Goal: Transaction & Acquisition: Purchase product/service

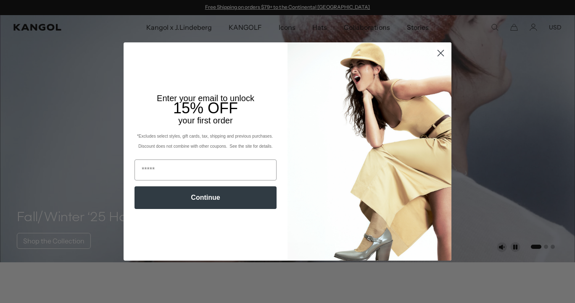
click at [439, 51] on icon "Close dialog" at bounding box center [441, 53] width 6 height 6
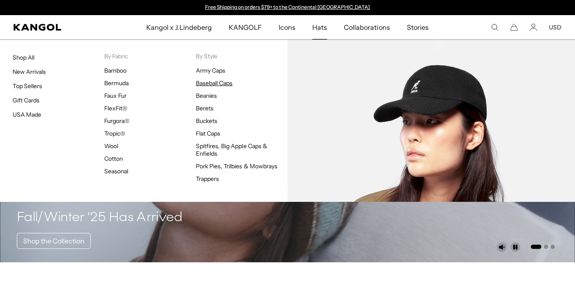
click at [214, 83] on link "Baseball Caps" at bounding box center [214, 83] width 37 height 8
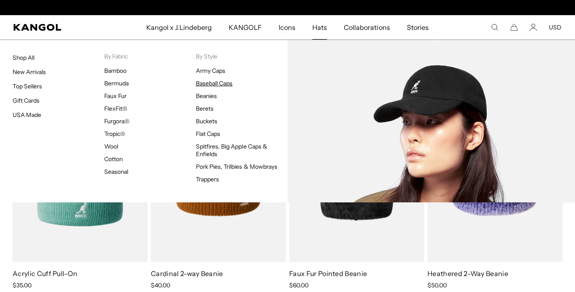
scroll to position [0, 173]
click at [217, 82] on link "Baseball Caps" at bounding box center [214, 83] width 37 height 8
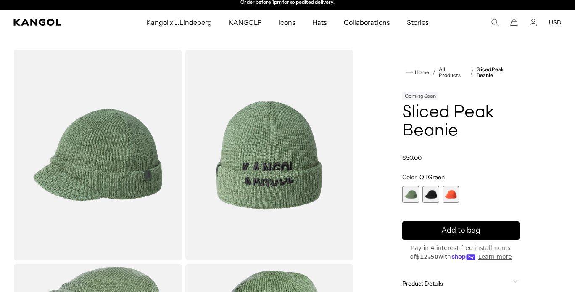
scroll to position [179, 0]
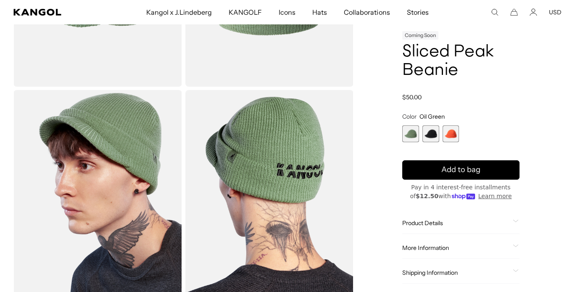
click at [430, 132] on span "2 of 3" at bounding box center [430, 133] width 17 height 17
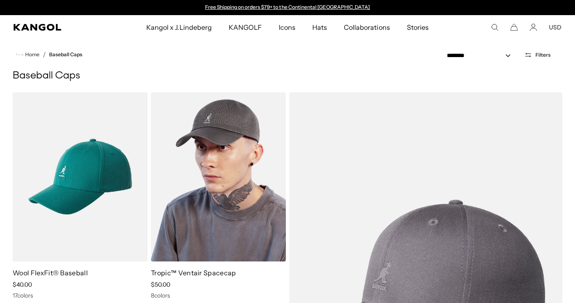
scroll to position [6, 0]
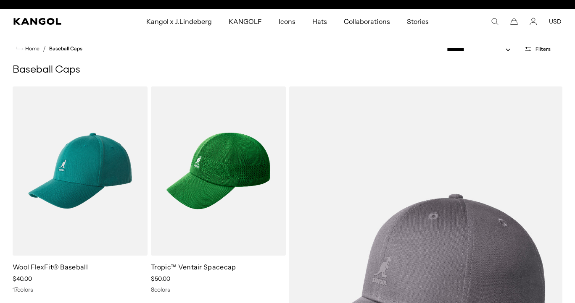
click at [536, 49] on span "Filters" at bounding box center [542, 49] width 15 height 6
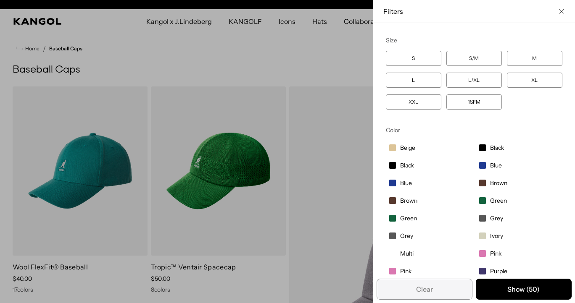
scroll to position [0, 173]
click at [417, 100] on label "XXL" at bounding box center [413, 102] width 55 height 15
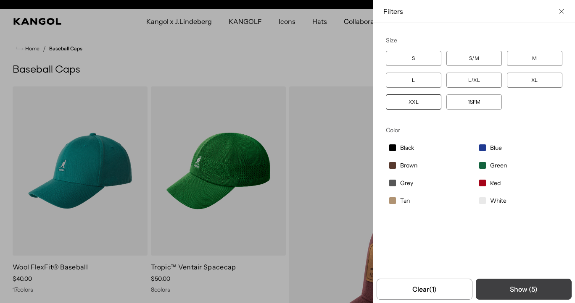
click at [529, 289] on button "Show ( 5 )" at bounding box center [524, 289] width 96 height 21
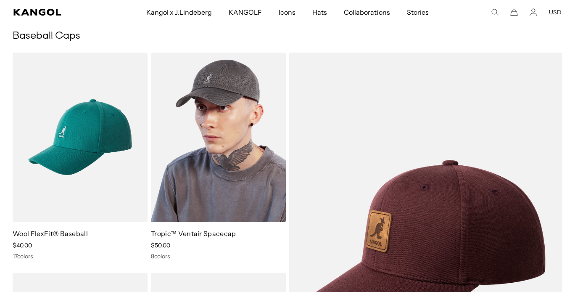
scroll to position [0, 173]
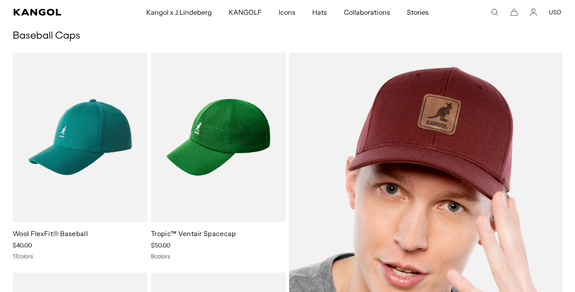
click at [381, 149] on img at bounding box center [425, 247] width 273 height 389
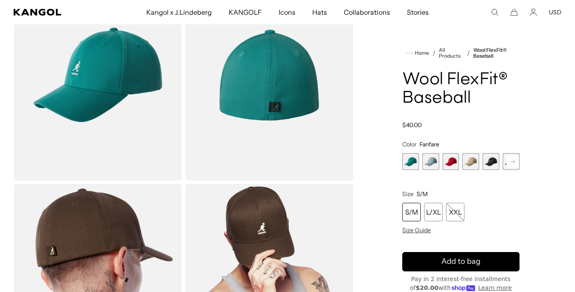
scroll to position [0, 173]
click at [433, 167] on span "2 of 17" at bounding box center [430, 161] width 17 height 17
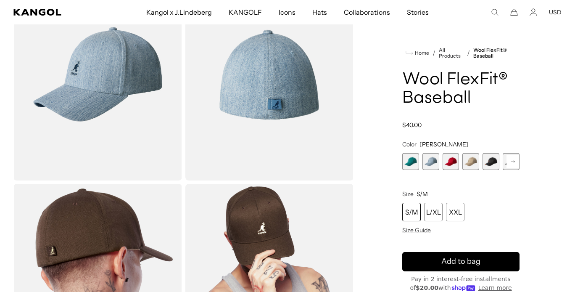
click at [491, 164] on span "5 of 17" at bounding box center [491, 161] width 17 height 17
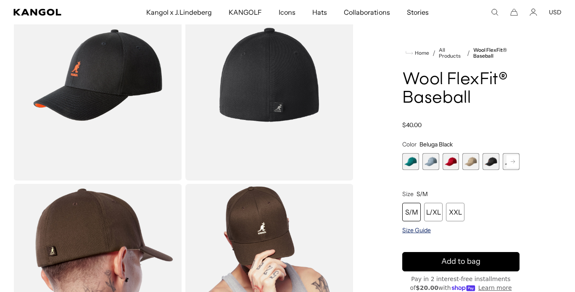
click at [417, 229] on span "Size Guide" at bounding box center [416, 230] width 29 height 8
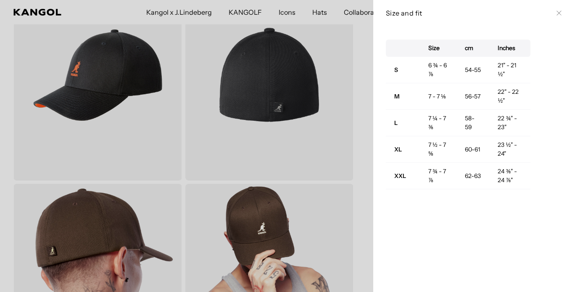
scroll to position [0, 173]
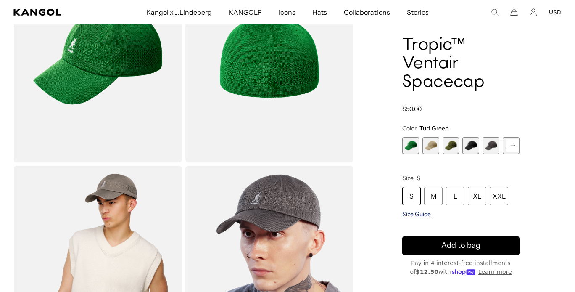
click at [415, 212] on span "Size Guide" at bounding box center [416, 214] width 29 height 8
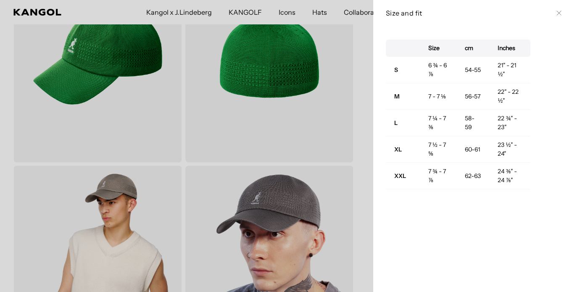
scroll to position [0, 173]
